Goal: Check status: Check status

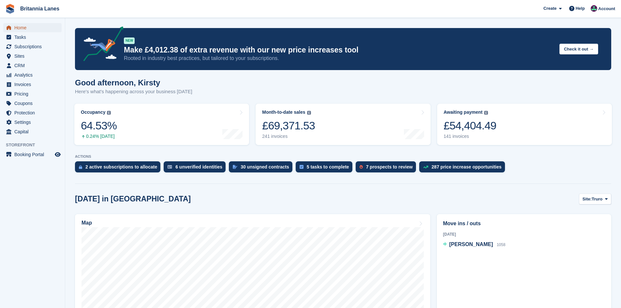
drag, startPoint x: 0, startPoint y: 0, endPoint x: 17, endPoint y: 26, distance: 31.3
click at [18, 27] on span "Home" at bounding box center [33, 27] width 39 height 9
click at [518, 116] on link "Awaiting payment The total outstanding balance on all open invoices. £54,089.50…" at bounding box center [524, 124] width 175 height 41
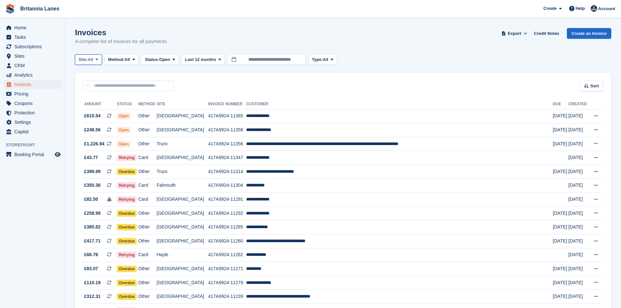
click at [93, 59] on span "All" at bounding box center [91, 59] width 6 height 7
click at [87, 102] on link "Falmouth" at bounding box center [107, 99] width 59 height 12
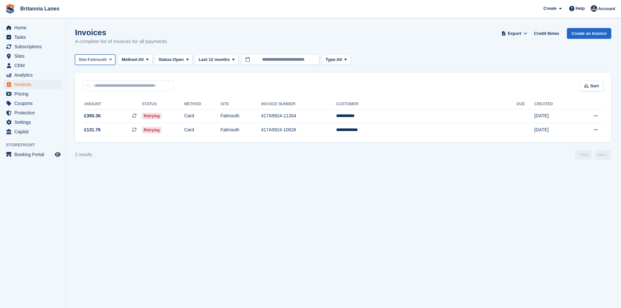
click at [92, 63] on span "Falmouth" at bounding box center [97, 59] width 19 height 7
click at [89, 122] on link "Hayle" at bounding box center [107, 122] width 59 height 12
